Goal: Information Seeking & Learning: Learn about a topic

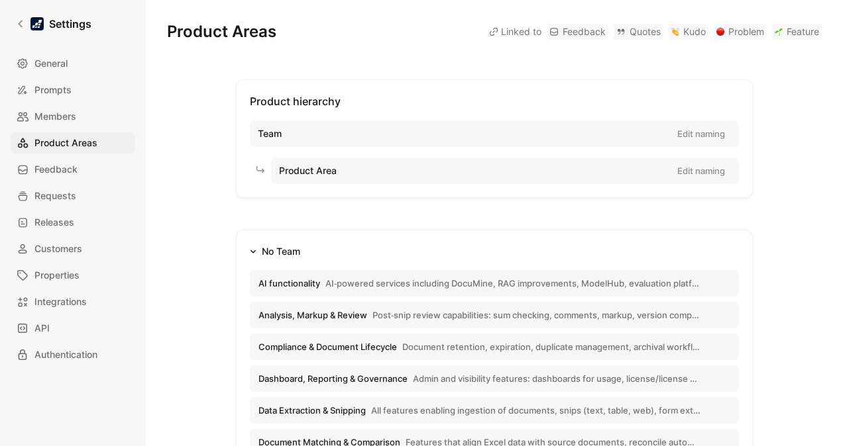
scroll to position [154, 0]
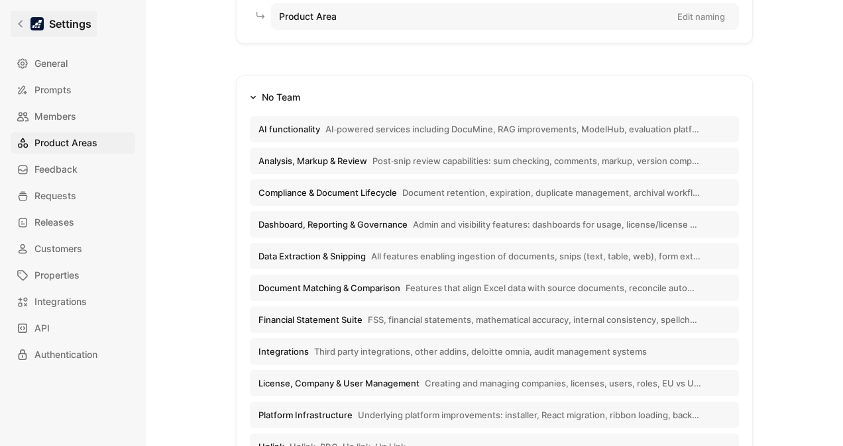
click at [17, 17] on link "Settings" at bounding box center [54, 24] width 86 height 26
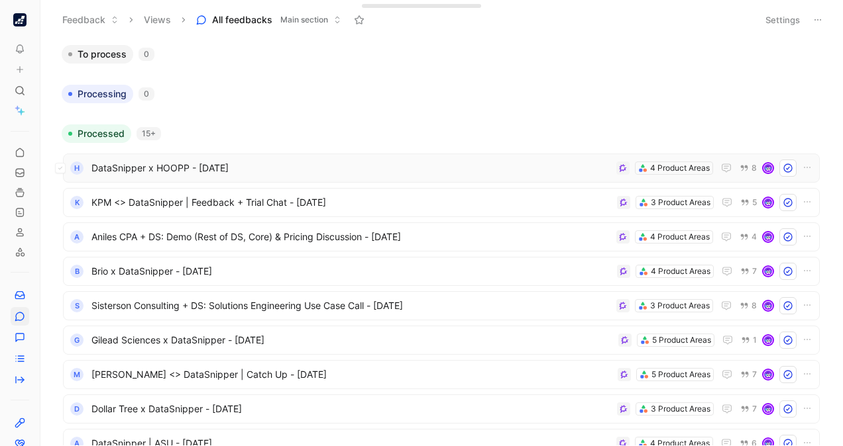
click at [329, 167] on span "DataSnipper x HOOPP - [DATE]" at bounding box center [350, 168] width 519 height 16
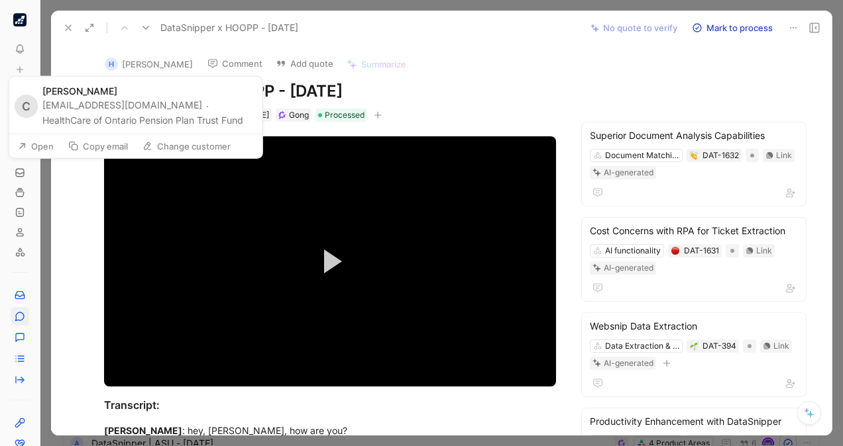
click at [204, 117] on button "HealthCare of Ontario Pension Plan Trust Fund" at bounding box center [142, 121] width 201 height 16
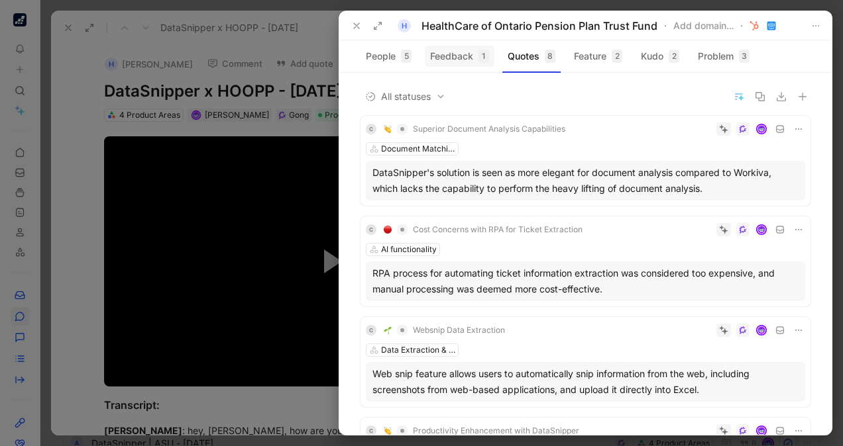
click at [450, 47] on button "Feedback 1" at bounding box center [460, 56] width 70 height 21
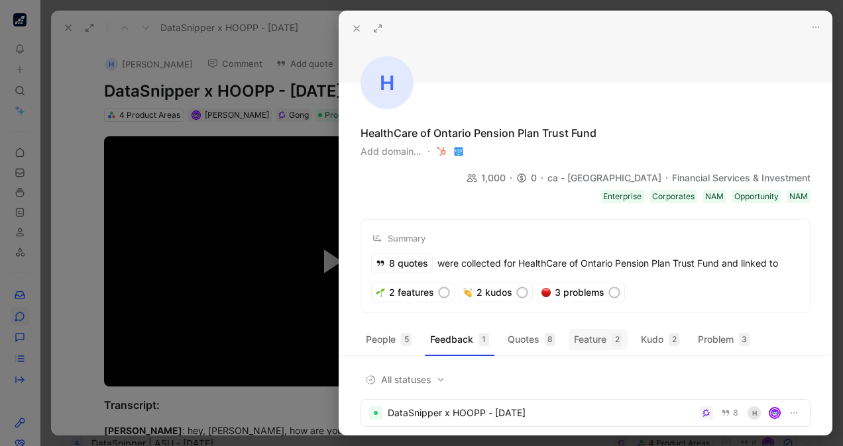
click at [600, 329] on button "Feature 2" at bounding box center [597, 339] width 59 height 21
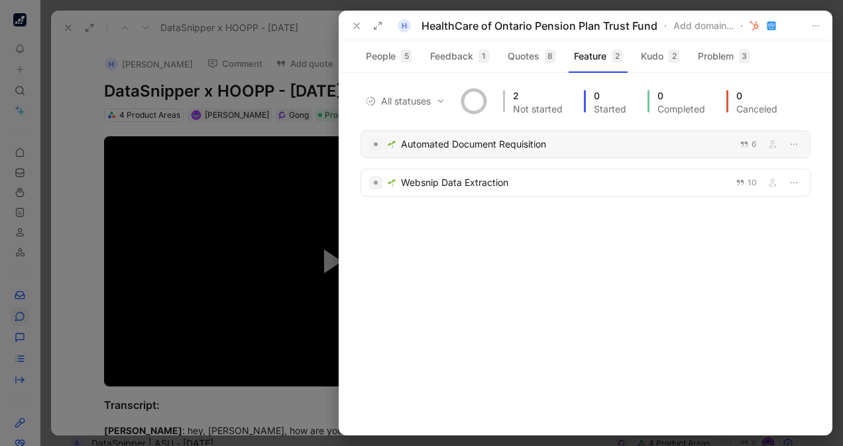
click at [497, 145] on div "Automated Document Requisition" at bounding box center [566, 144] width 331 height 16
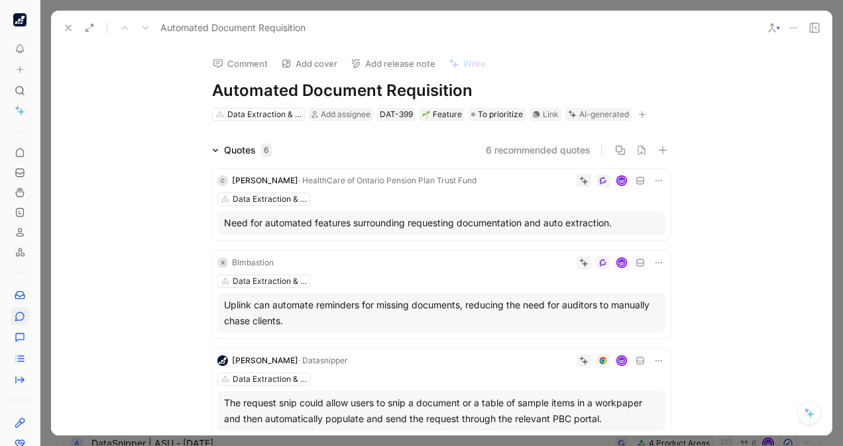
click at [293, 221] on div "Need for automated features surrounding requesting documentation and auto extra…" at bounding box center [441, 223] width 435 height 16
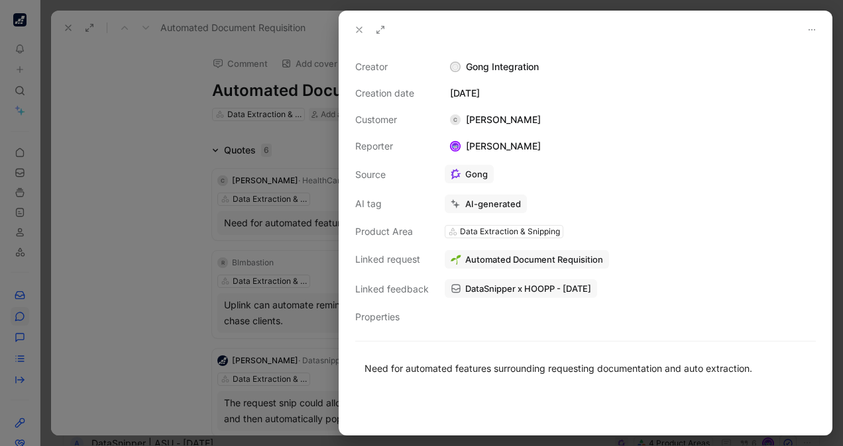
click at [120, 185] on div at bounding box center [421, 223] width 843 height 446
click at [351, 31] on button at bounding box center [359, 30] width 19 height 19
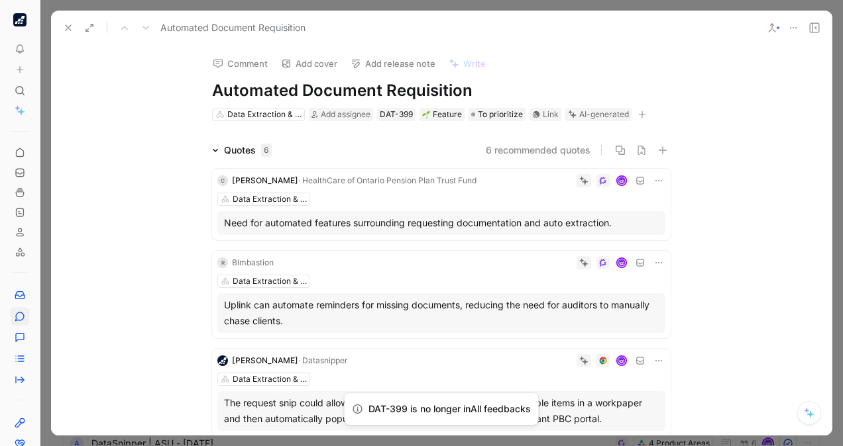
click at [66, 18] on div "Automated Document Requisition" at bounding box center [408, 27] width 700 height 21
click at [65, 24] on icon at bounding box center [68, 28] width 11 height 11
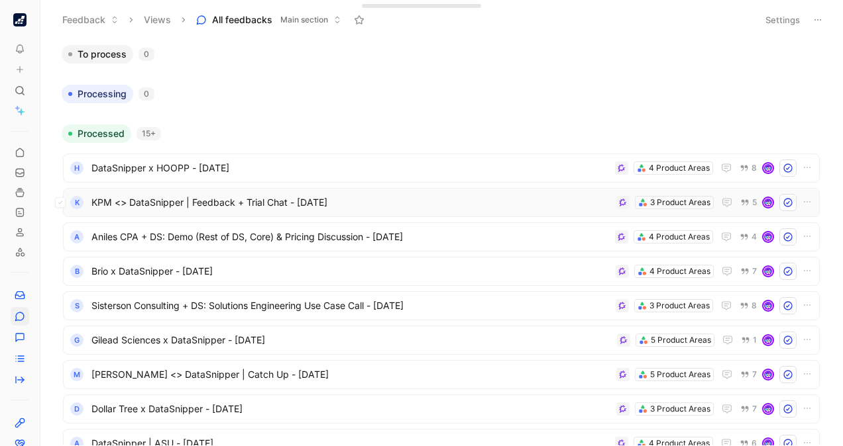
click at [368, 196] on span "KPM <> DataSnipper | Feedback + Trial Chat - [DATE]" at bounding box center [350, 203] width 519 height 16
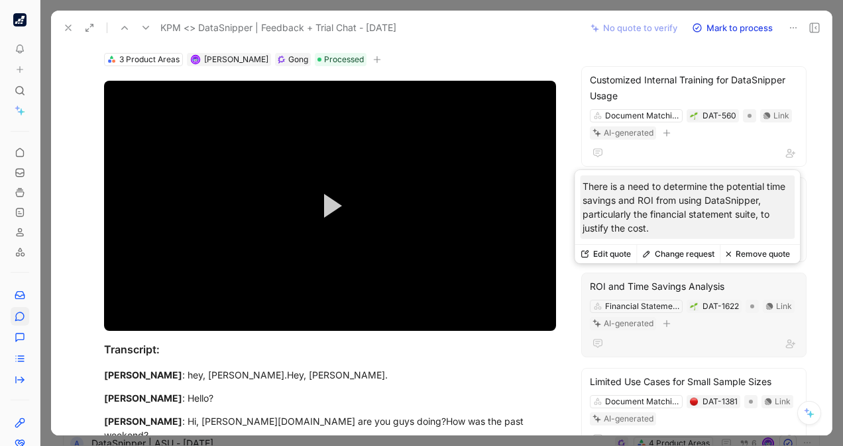
scroll to position [52, 0]
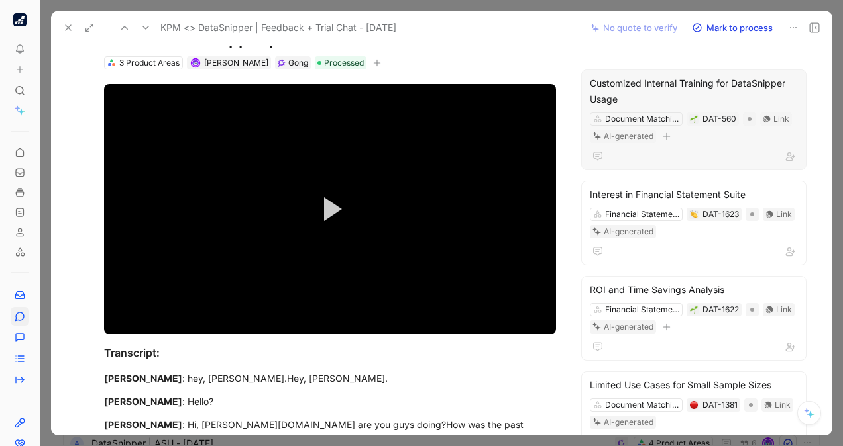
click at [668, 81] on div "Customized Internal Training for DataSnipper Usage" at bounding box center [694, 92] width 208 height 32
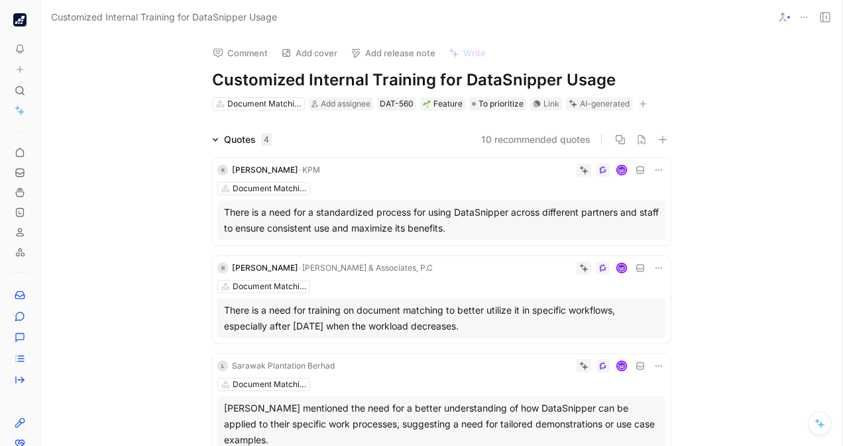
click at [509, 140] on button "10 recommended quotes" at bounding box center [535, 140] width 109 height 16
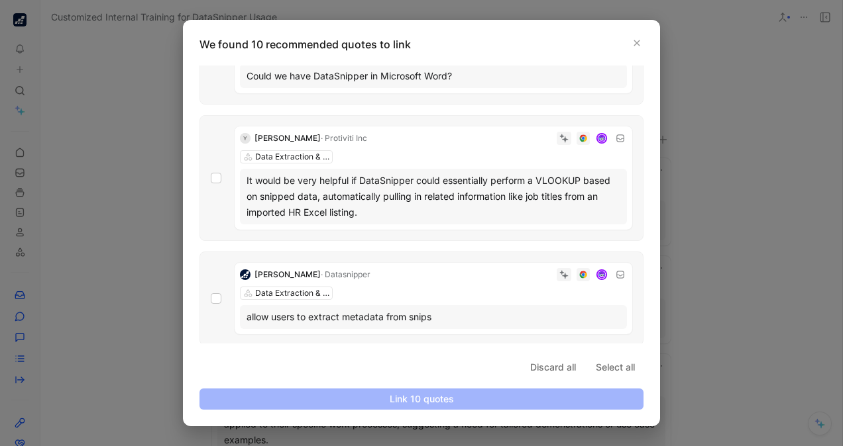
scroll to position [959, 0]
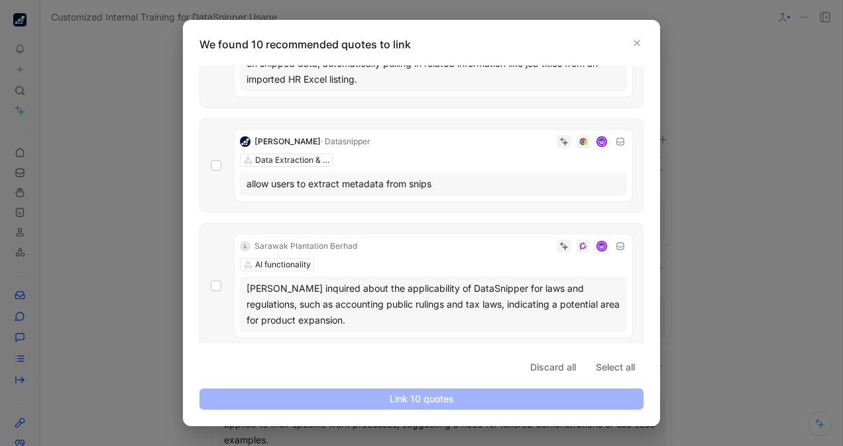
click at [729, 188] on div at bounding box center [421, 223] width 843 height 446
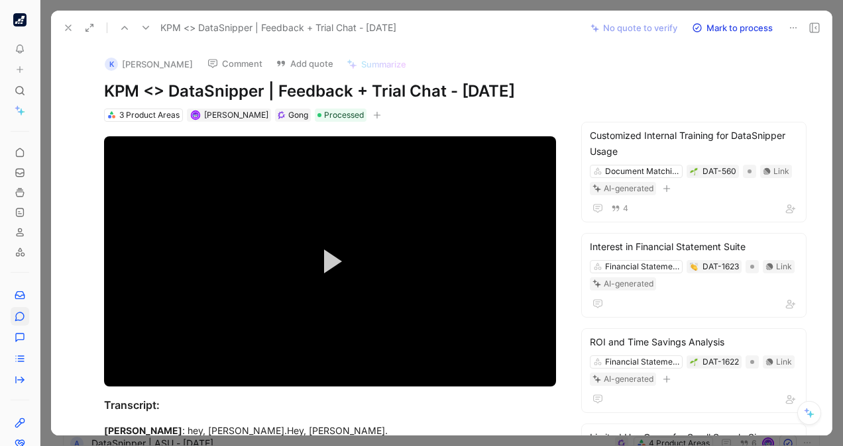
click at [73, 27] on icon at bounding box center [68, 28] width 11 height 11
